Goal: Information Seeking & Learning: Learn about a topic

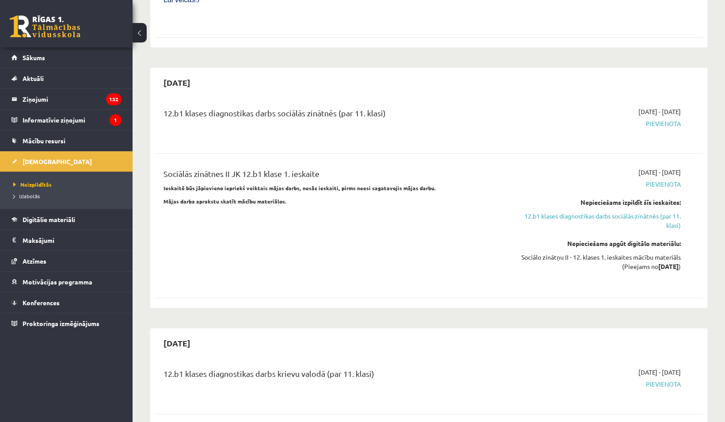
scroll to position [412, 0]
click at [63, 218] on span "Digitālie materiāli" at bounding box center [49, 219] width 53 height 8
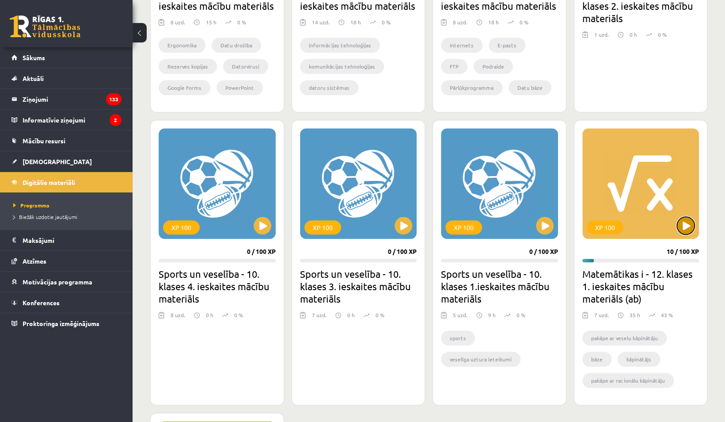
click at [680, 226] on button at bounding box center [686, 226] width 18 height 18
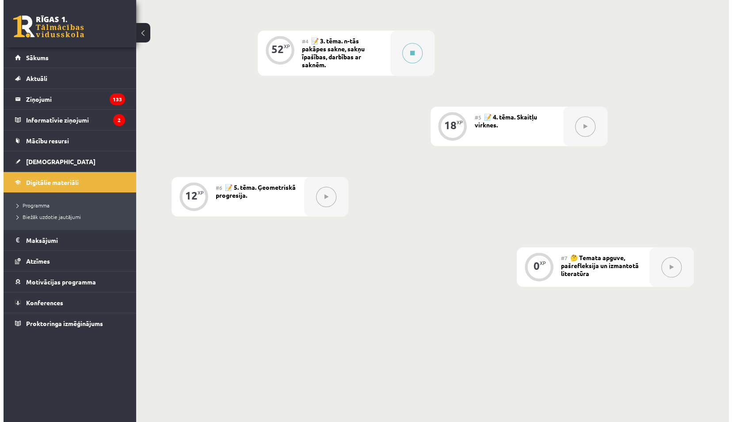
scroll to position [478, 0]
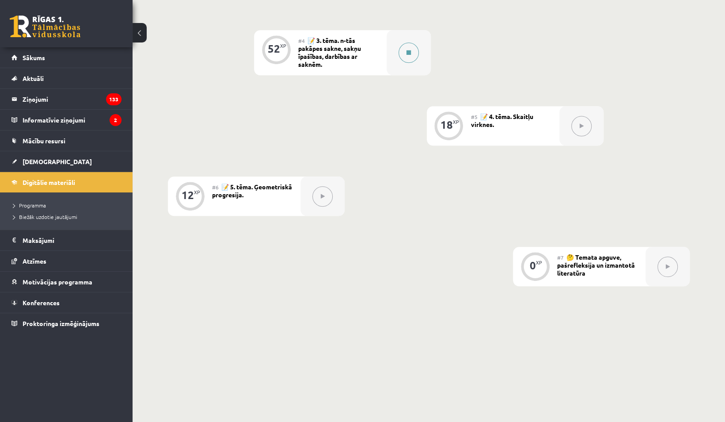
click at [414, 60] on button at bounding box center [409, 52] width 20 height 20
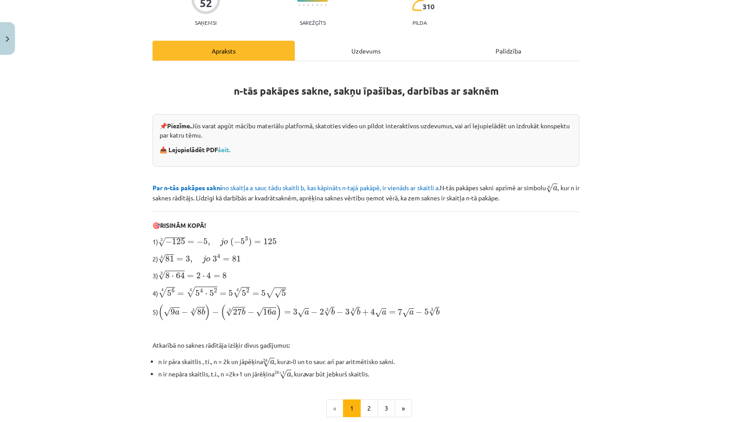
scroll to position [182, 0]
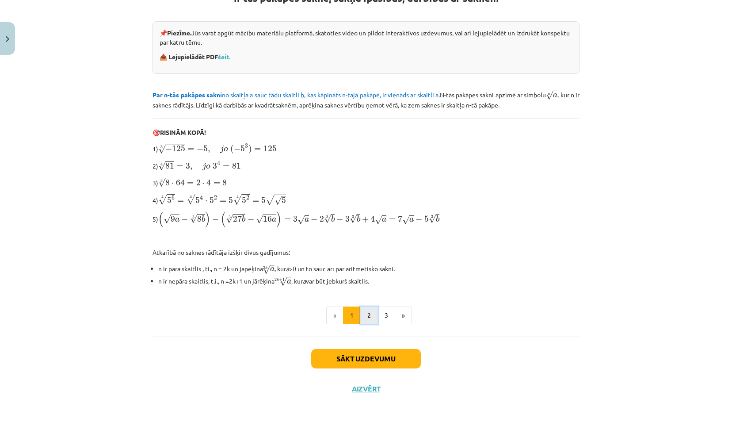
click at [364, 308] on button "2" at bounding box center [369, 315] width 18 height 18
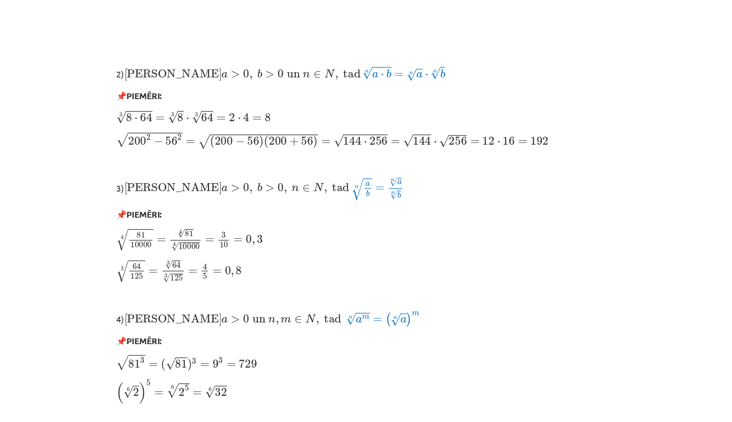
scroll to position [547, 0]
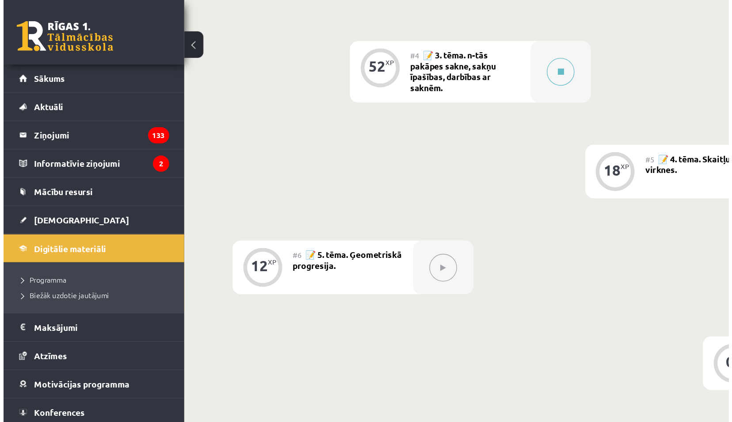
scroll to position [370, 0]
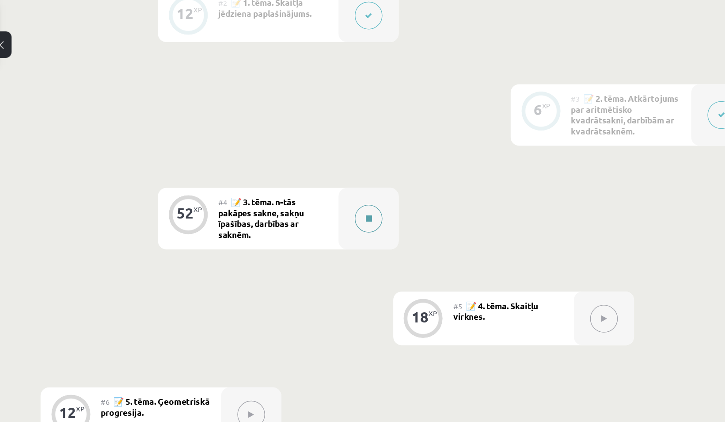
click at [211, 5] on button at bounding box center [409, 160] width 20 height 20
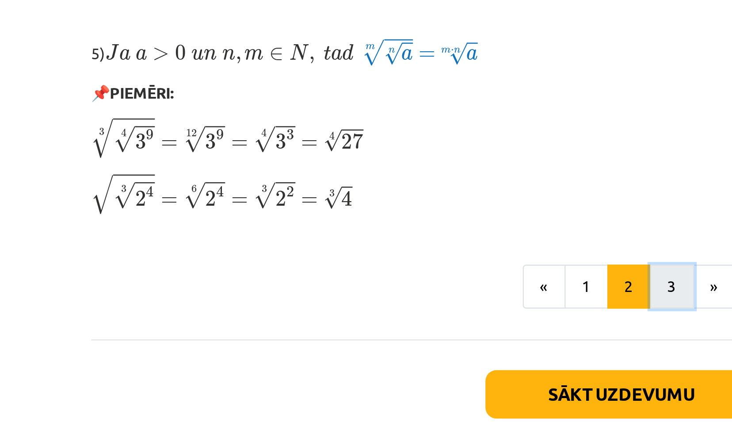
click at [211, 5] on button "3" at bounding box center [386, 311] width 18 height 18
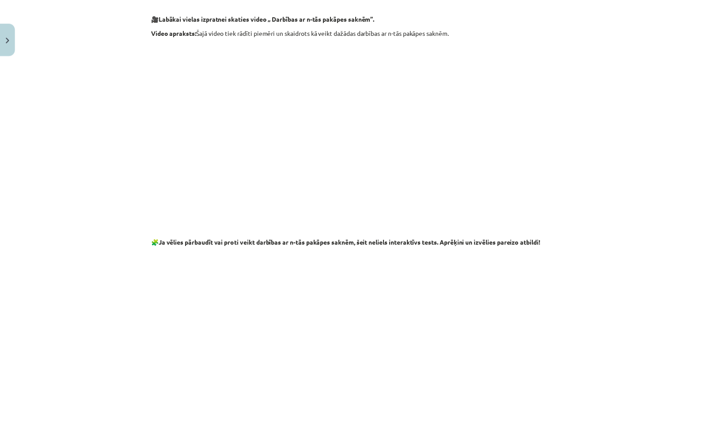
scroll to position [1508, 0]
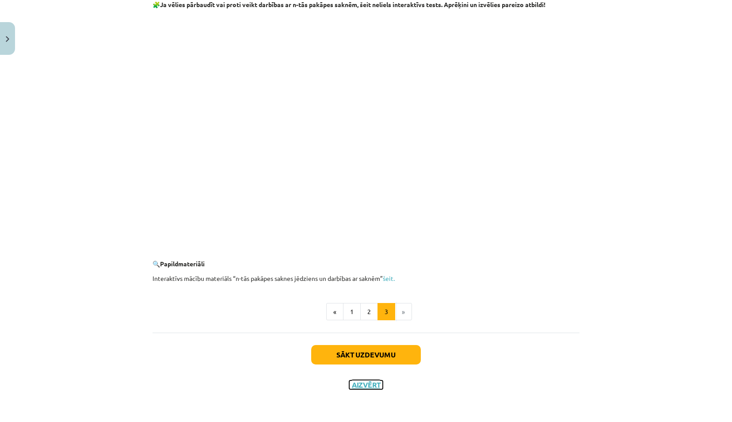
click at [211, 5] on button "Aizvērt" at bounding box center [366, 384] width 34 height 9
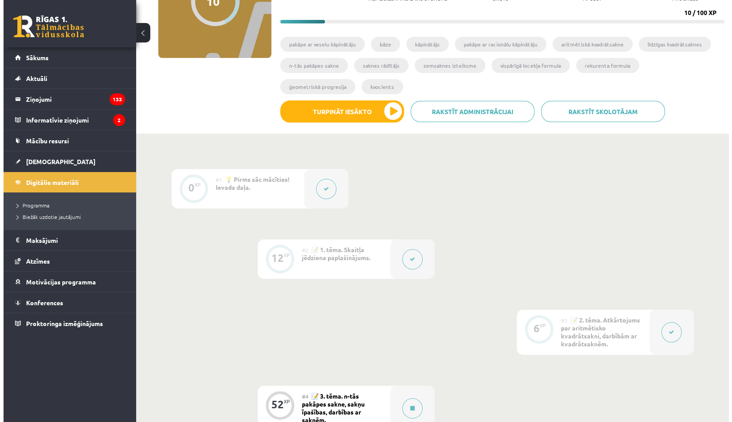
scroll to position [122, 0]
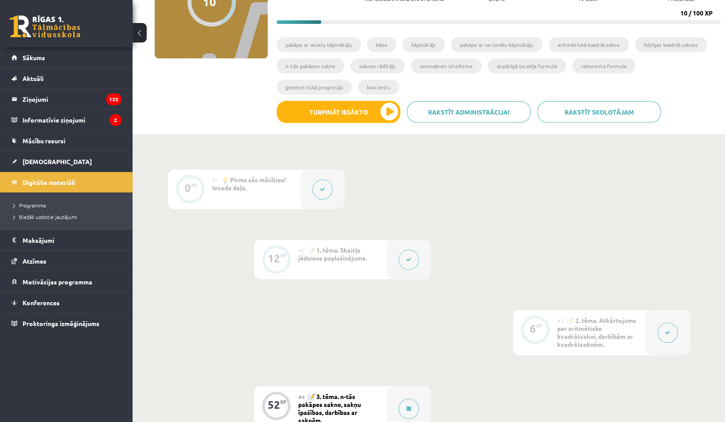
click at [211, 5] on icon at bounding box center [408, 259] width 5 height 5
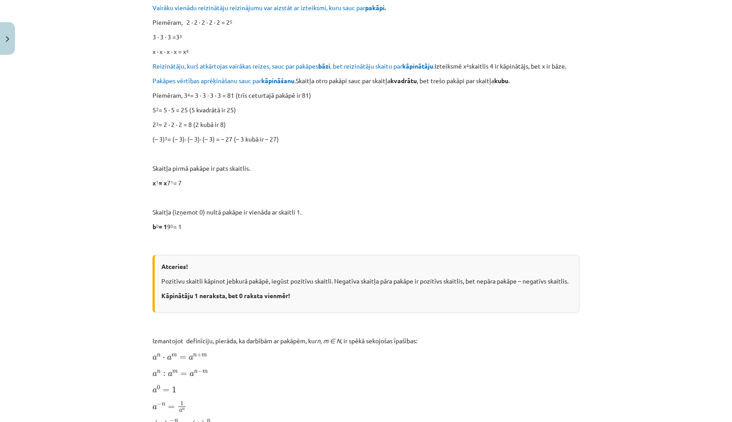
scroll to position [0, 0]
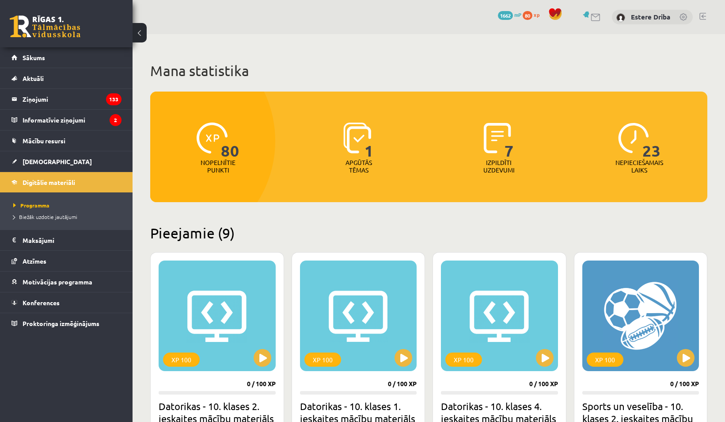
scroll to position [412, 0]
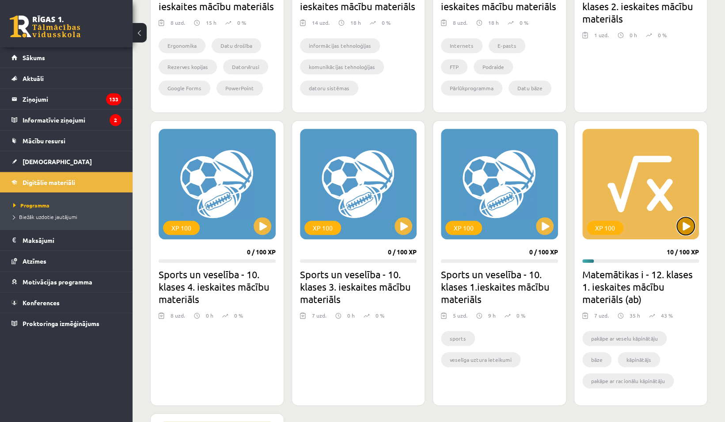
click at [680, 227] on button at bounding box center [686, 226] width 18 height 18
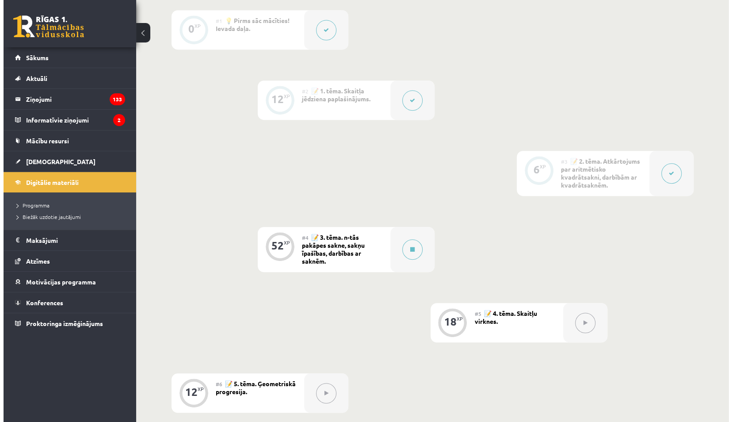
scroll to position [282, 0]
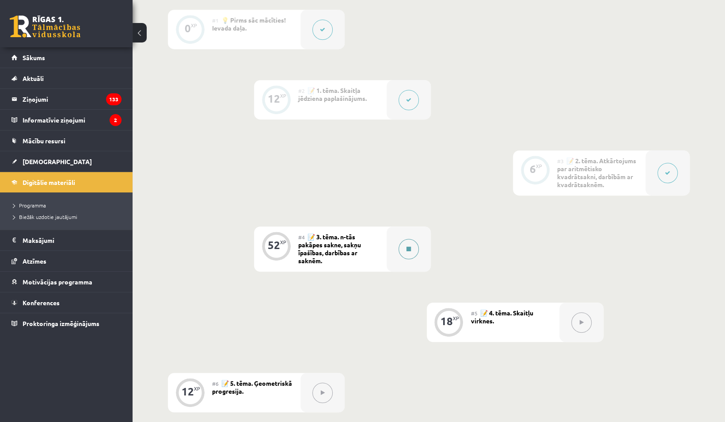
click at [405, 248] on button at bounding box center [409, 249] width 20 height 20
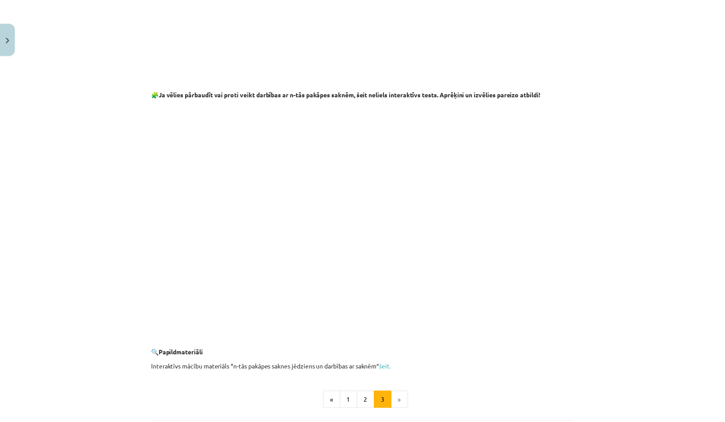
scroll to position [1508, 0]
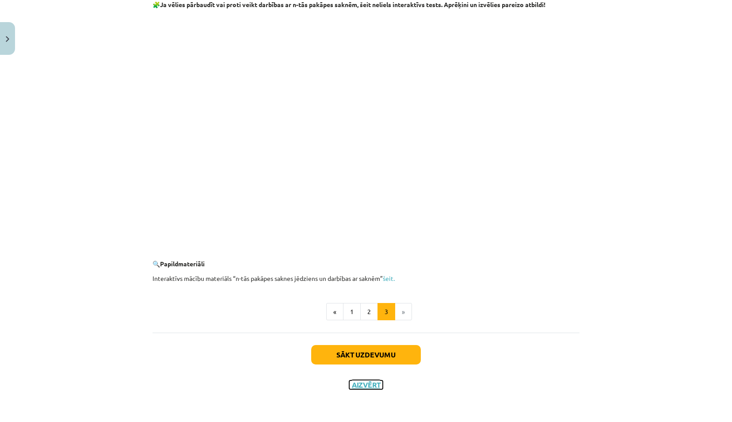
click at [361, 384] on button "Aizvērt" at bounding box center [366, 384] width 34 height 9
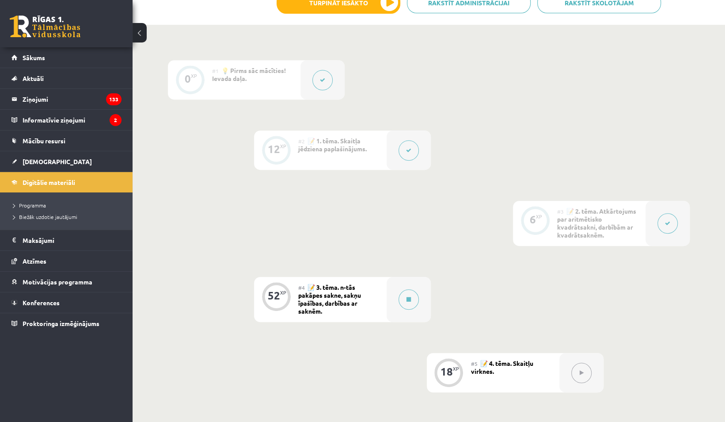
scroll to position [0, 0]
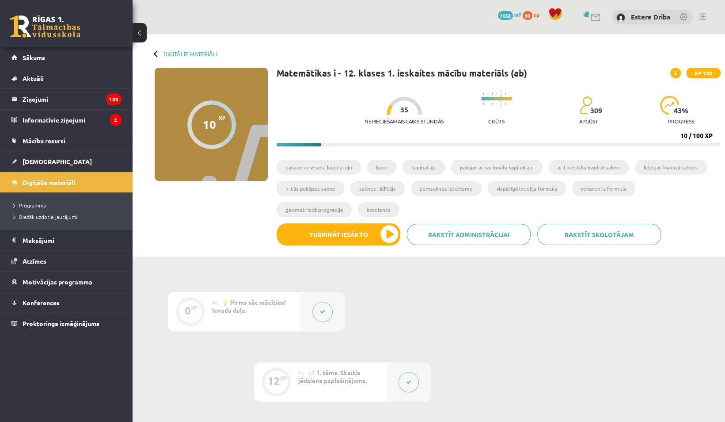
click at [231, 150] on div "10 XP XP 100" at bounding box center [211, 124] width 113 height 113
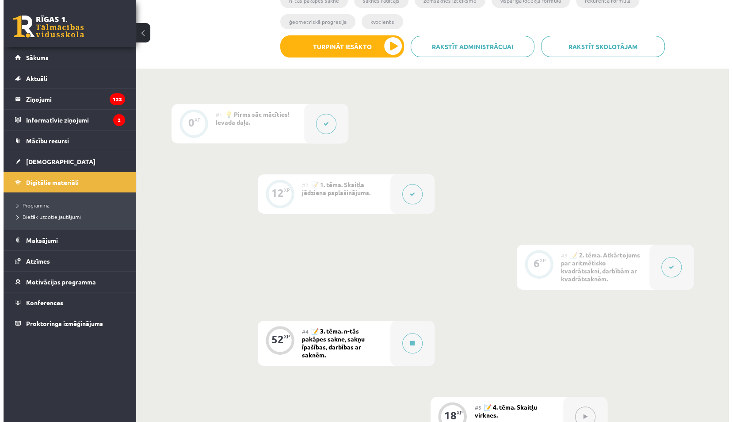
scroll to position [186, 0]
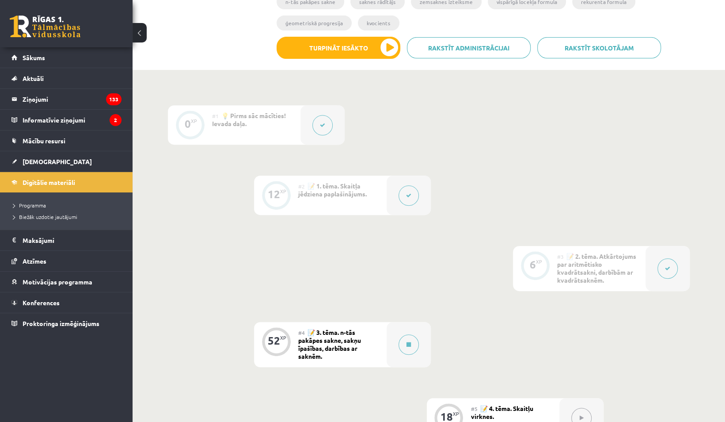
click at [407, 195] on icon at bounding box center [408, 195] width 5 height 5
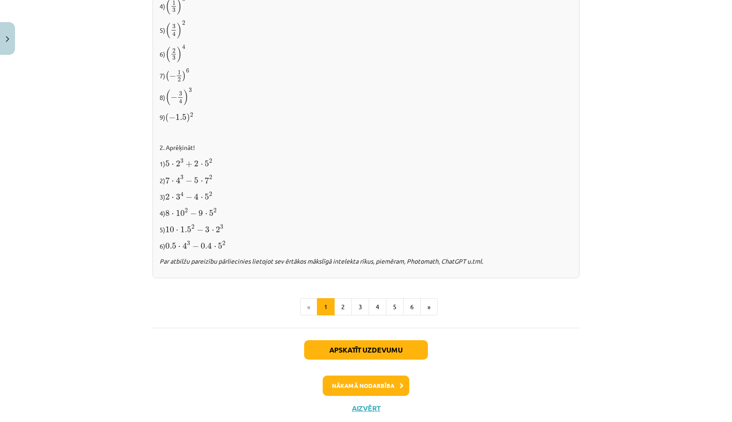
scroll to position [860, 0]
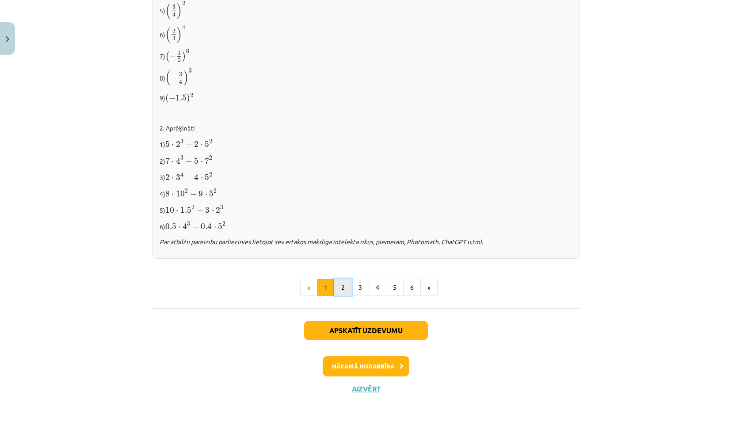
click at [343, 284] on button "2" at bounding box center [343, 287] width 18 height 18
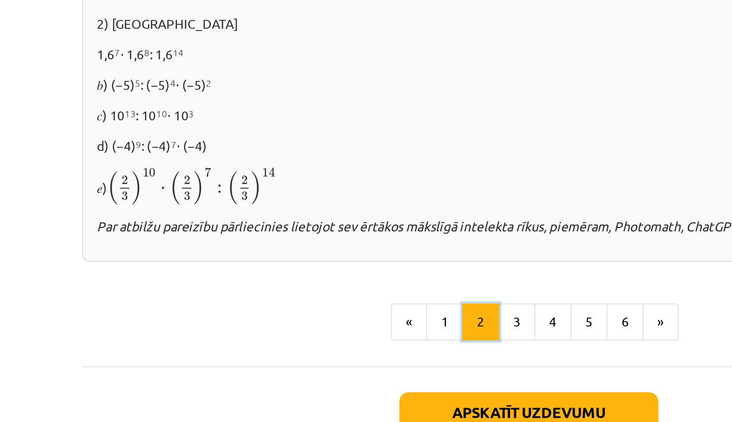
scroll to position [527, 0]
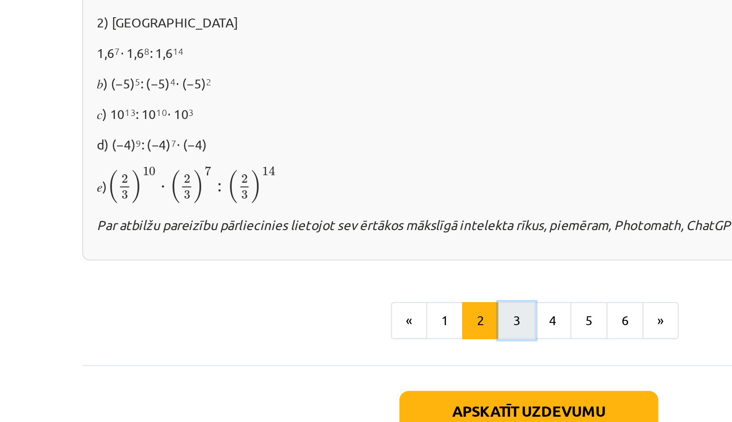
click at [357, 300] on button "3" at bounding box center [360, 302] width 18 height 18
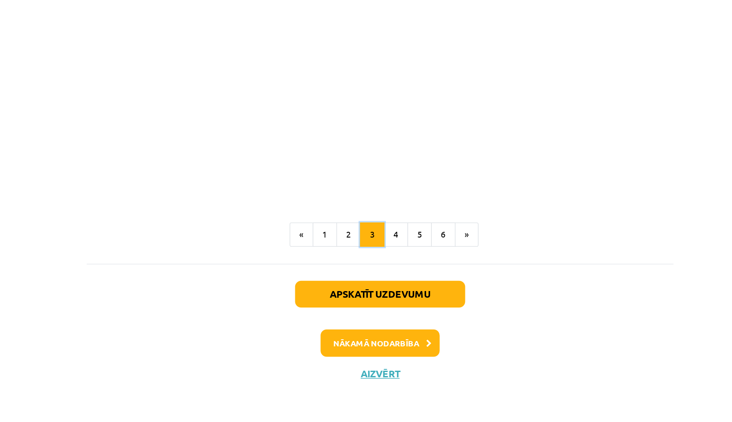
scroll to position [186, 0]
click at [361, 382] on button "Aizvērt" at bounding box center [366, 386] width 34 height 9
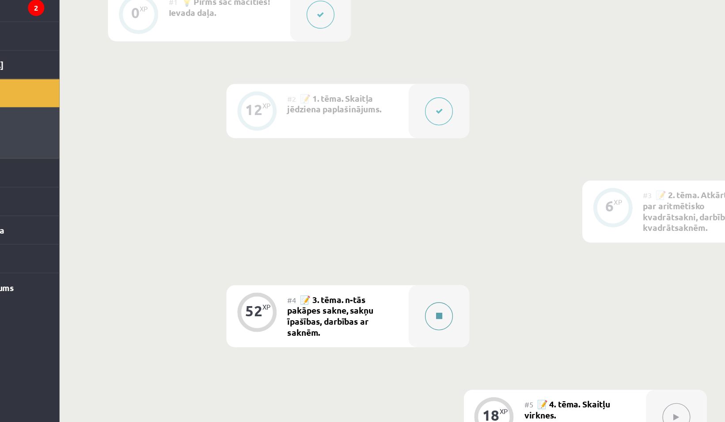
click at [412, 346] on button at bounding box center [409, 344] width 20 height 20
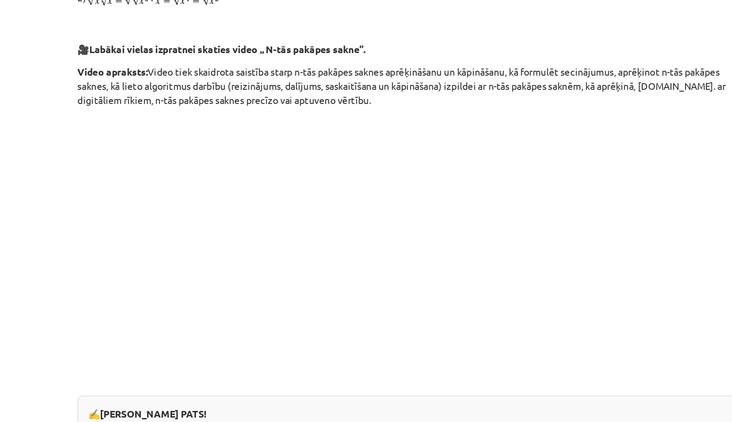
scroll to position [607, 0]
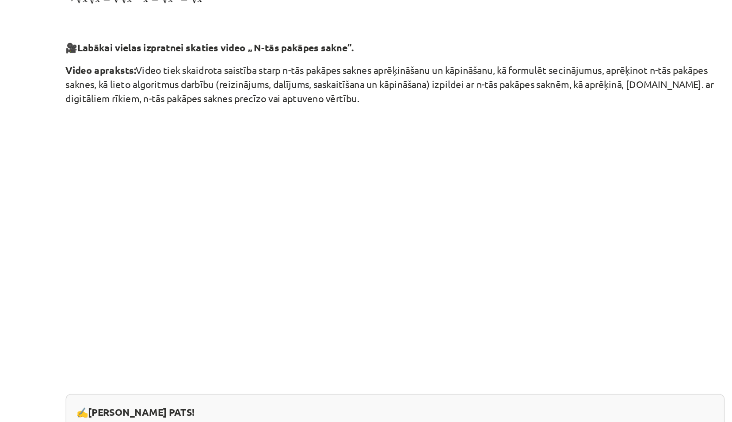
click at [438, 382] on p at bounding box center [365, 379] width 427 height 9
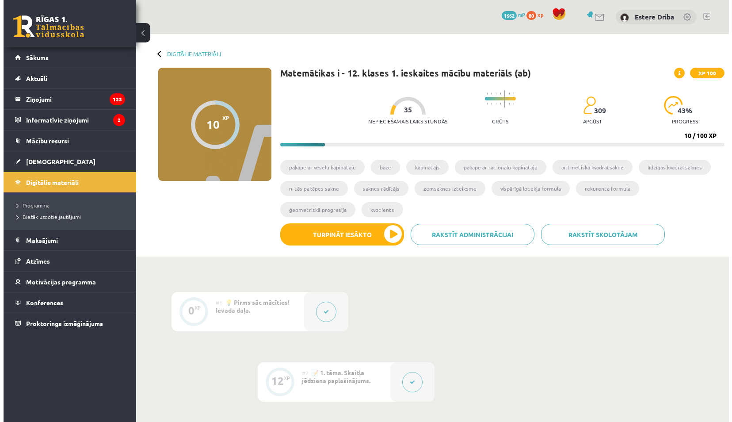
scroll to position [186, 0]
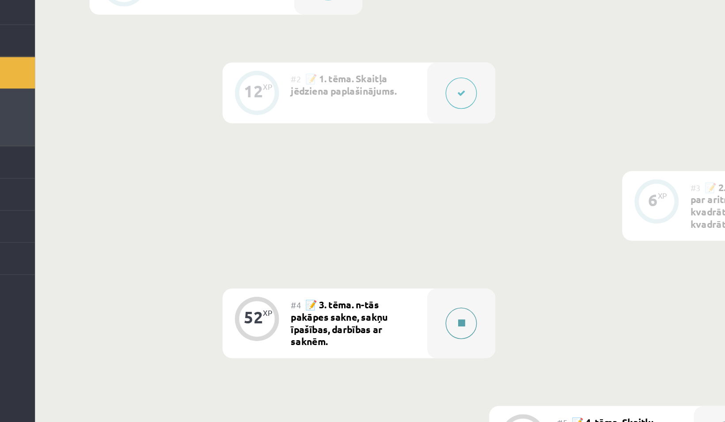
click at [404, 340] on button at bounding box center [409, 344] width 20 height 20
